Goal: Task Accomplishment & Management: Use online tool/utility

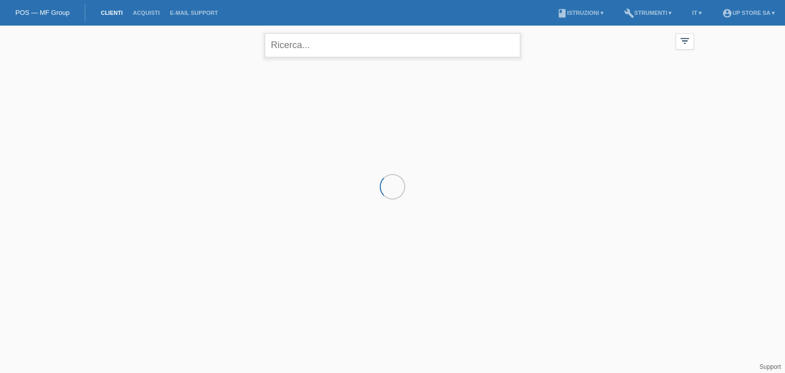
click at [350, 43] on input "text" at bounding box center [393, 45] width 256 height 24
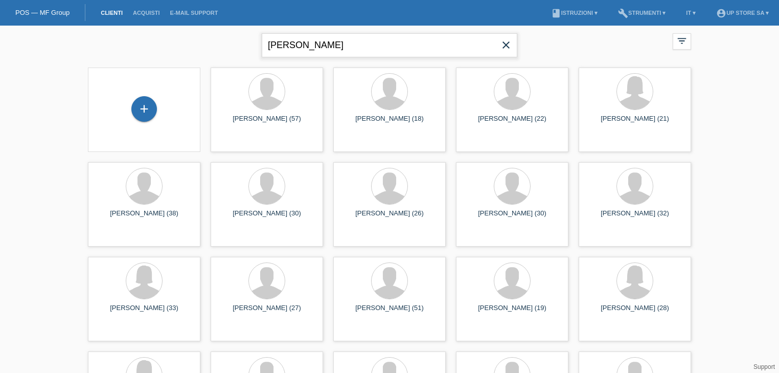
type input "[PERSON_NAME]"
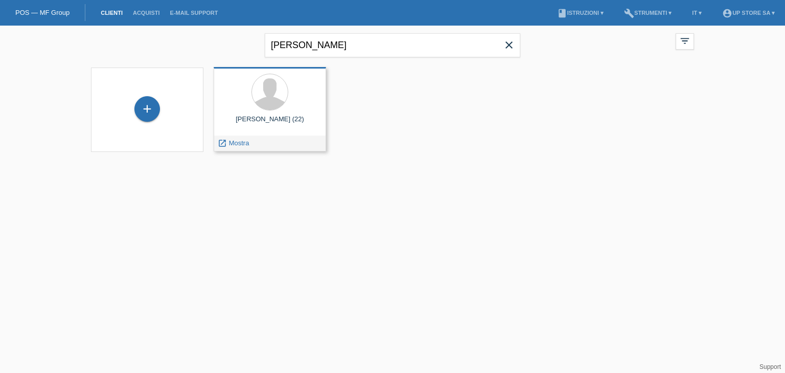
click at [284, 119] on div "Ruben Rosamilia (22)" at bounding box center [270, 123] width 96 height 16
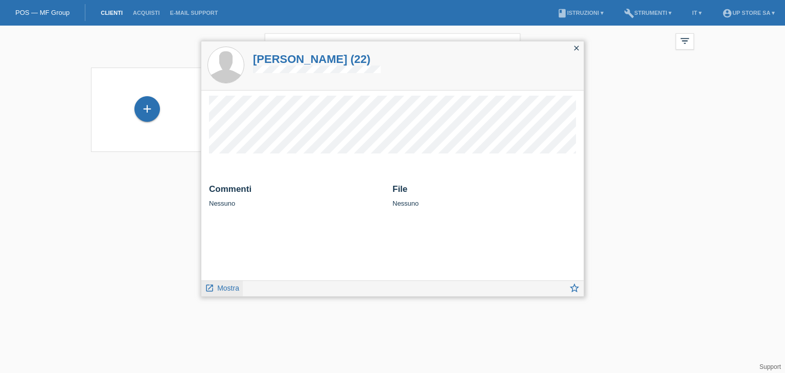
click at [230, 286] on span "Mostra" at bounding box center [228, 288] width 22 height 8
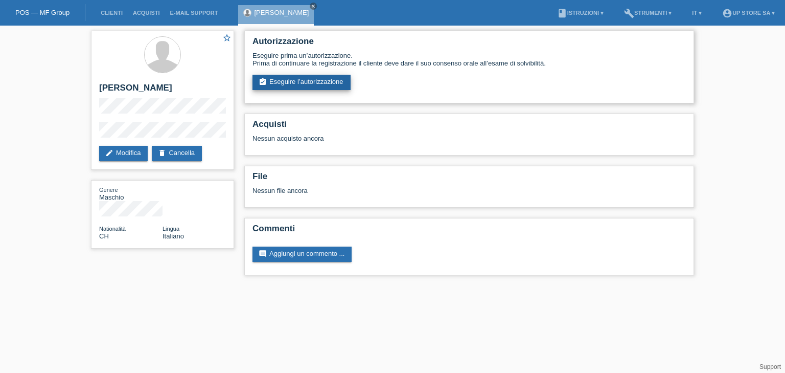
click at [316, 85] on link "assignment_turned_in Eseguire l’autorizzazione" at bounding box center [302, 82] width 98 height 15
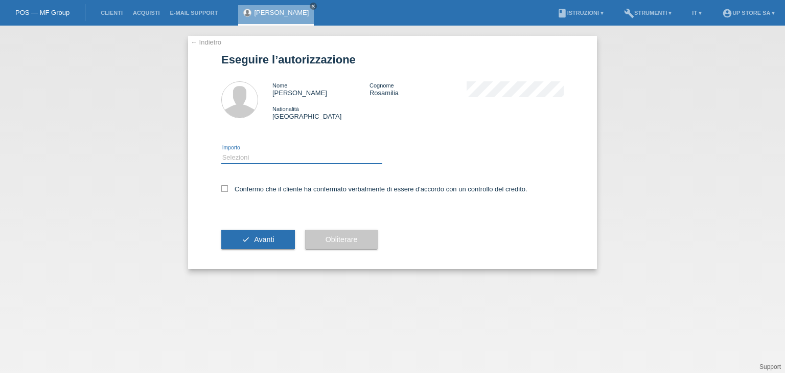
click at [260, 155] on select "Selezioni CHF 1.00 - CHF 499.00 CHF 500.00 - CHF 1'999.00 CHF 2'000.00 - CHF 6'…" at bounding box center [301, 157] width 161 height 12
select select "3"
click at [221, 151] on select "Selezioni CHF 1.00 - CHF 499.00 CHF 500.00 - CHF 1'999.00 CHF 2'000.00 - CHF 6'…" at bounding box center [301, 157] width 161 height 12
click at [257, 187] on label "Confermo che il cliente ha confermato verbalmente di essere d'accordo con un co…" at bounding box center [374, 189] width 306 height 8
click at [228, 187] on input "Confermo che il cliente ha confermato verbalmente di essere d'accordo con un co…" at bounding box center [224, 188] width 7 height 7
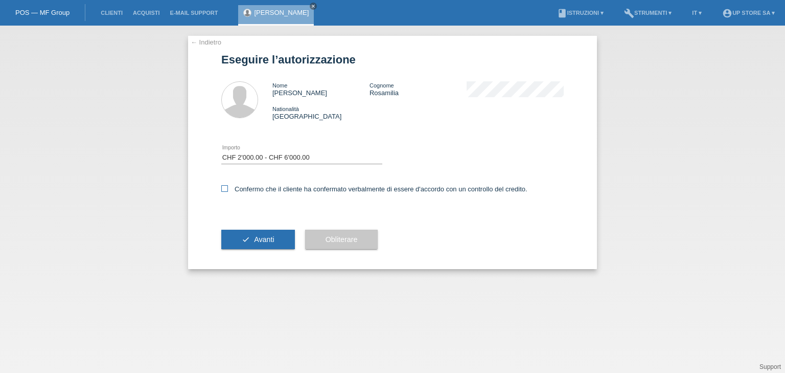
checkbox input "true"
click at [260, 235] on span "Avanti" at bounding box center [264, 239] width 20 height 8
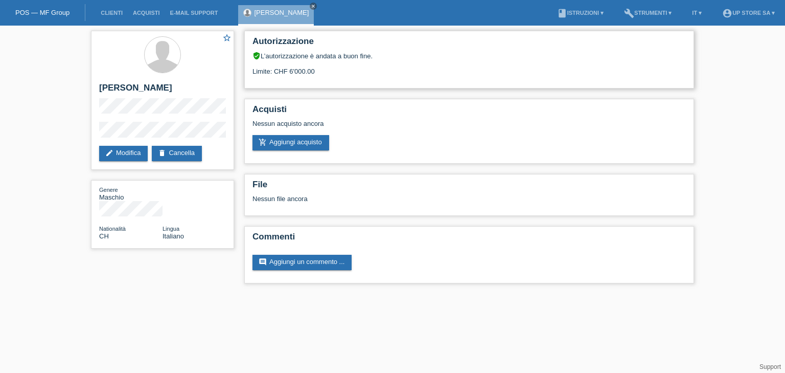
drag, startPoint x: 290, startPoint y: 73, endPoint x: 329, endPoint y: 74, distance: 38.9
click at [329, 74] on div "Limite: CHF 6'000.00" at bounding box center [470, 67] width 434 height 15
click at [302, 138] on link "add_shopping_cart Aggiungi acquisto" at bounding box center [291, 142] width 77 height 15
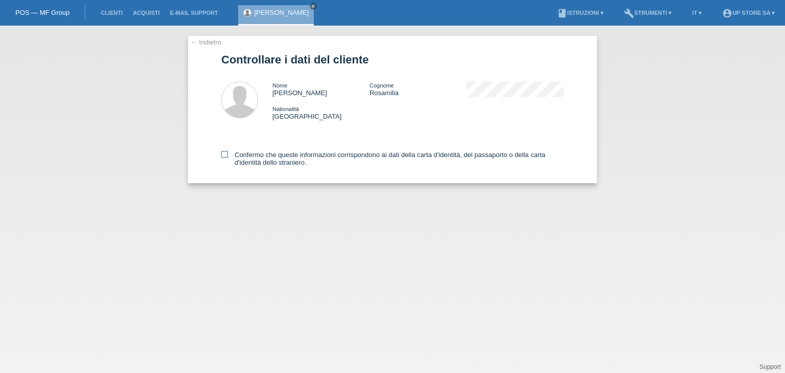
click at [256, 163] on label "Confermo che queste informazioni corrispondono ai dati della carta d'identità, …" at bounding box center [392, 158] width 343 height 15
click at [228, 157] on input "Confermo che queste informazioni corrispondono ai dati della carta d'identità, …" at bounding box center [224, 154] width 7 height 7
checkbox input "true"
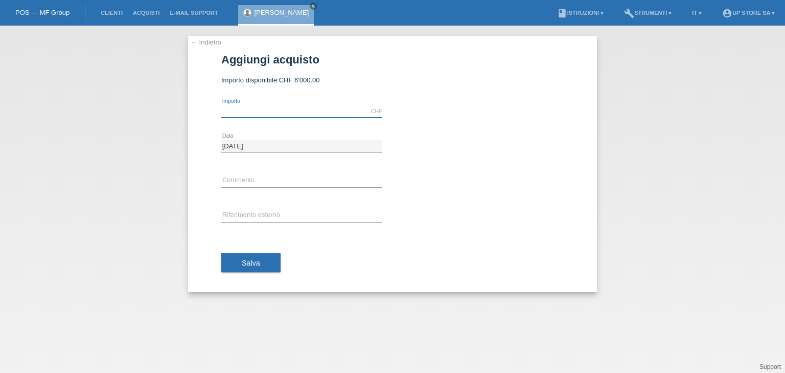
click at [277, 115] on input "text" at bounding box center [301, 111] width 161 height 13
click at [262, 117] on div "CHF error Importo" at bounding box center [301, 111] width 161 height 13
type input "3099.00"
click at [276, 174] on input "text" at bounding box center [301, 180] width 161 height 13
type input "PC ASSEMBLATO"
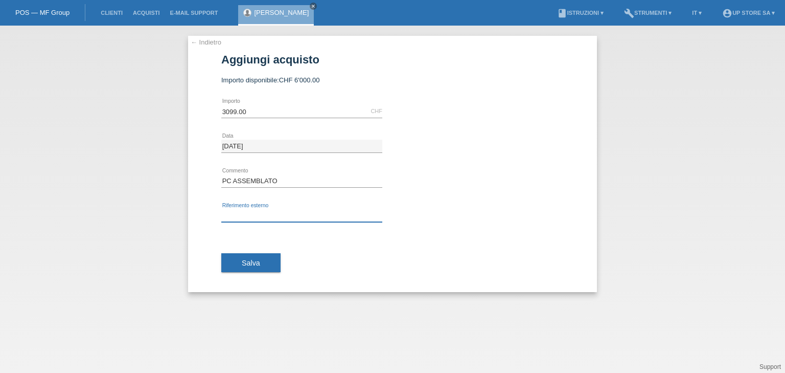
click at [339, 211] on input "text" at bounding box center [301, 215] width 161 height 13
paste input "S04081"
type input "S04081"
click at [246, 264] on span "Salva" at bounding box center [251, 263] width 18 height 8
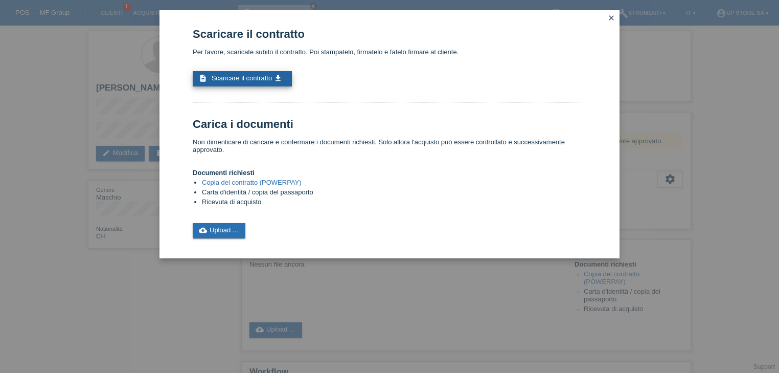
click at [243, 79] on span "Scaricare il contratto" at bounding box center [242, 78] width 61 height 8
click at [169, 280] on div "Scaricare il contratto Per favore, scaricate subito il contratto. Poi stampatel…" at bounding box center [389, 186] width 779 height 373
